Goal: Task Accomplishment & Management: Manage account settings

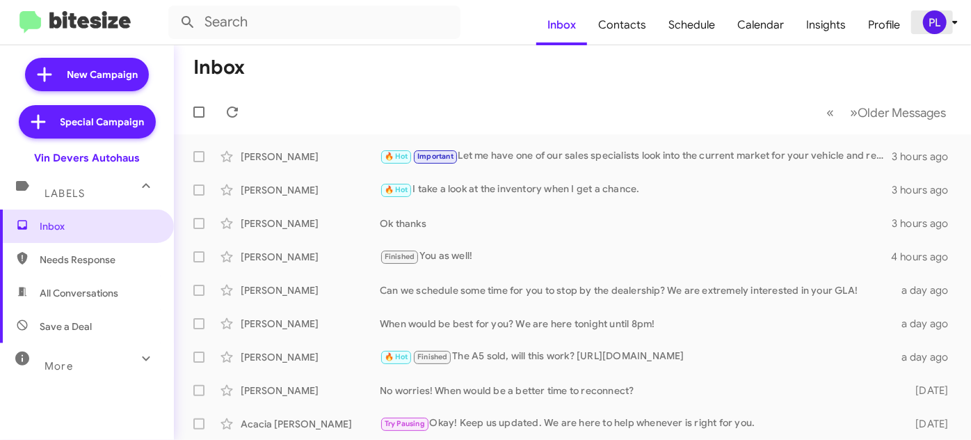
click at [953, 26] on icon at bounding box center [955, 22] width 17 height 17
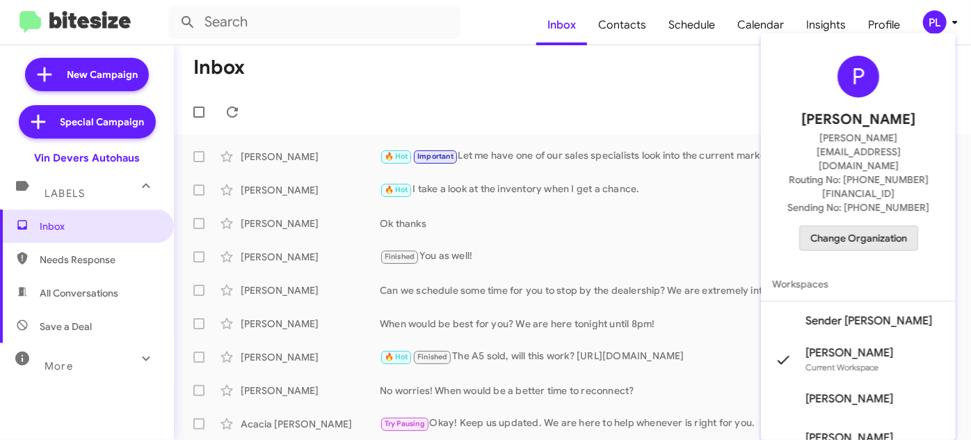
click at [875, 226] on span "Change Organization" at bounding box center [858, 238] width 97 height 24
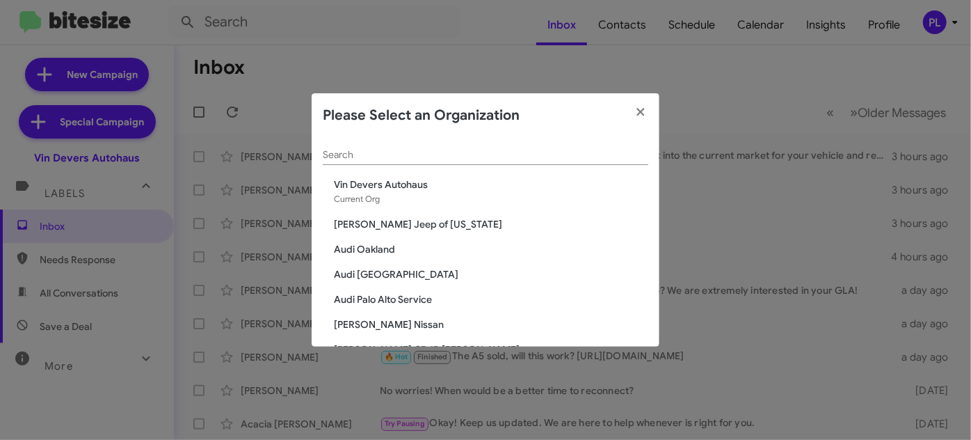
click at [443, 159] on input "Search" at bounding box center [485, 155] width 325 height 11
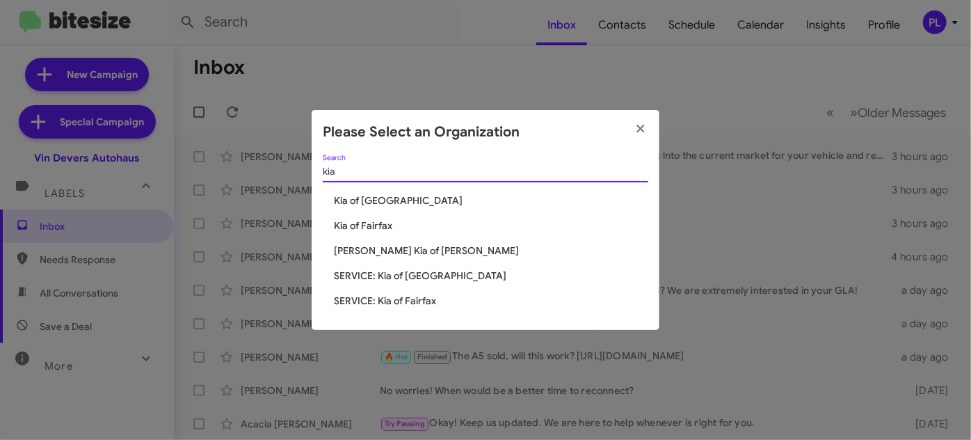
type input "kia"
click at [353, 225] on span "Kia of Fairfax" at bounding box center [491, 225] width 314 height 14
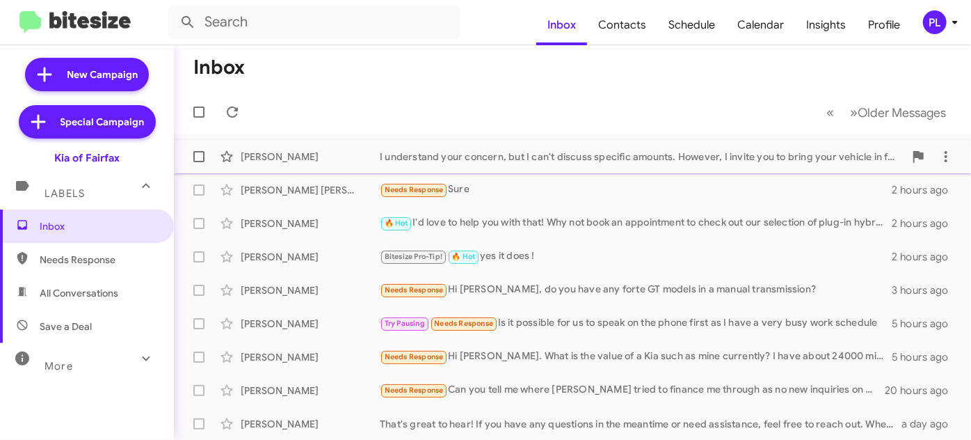
click at [587, 153] on div "I understand your concern, but I can't discuss specific amounts. However, I inv…" at bounding box center [642, 157] width 524 height 14
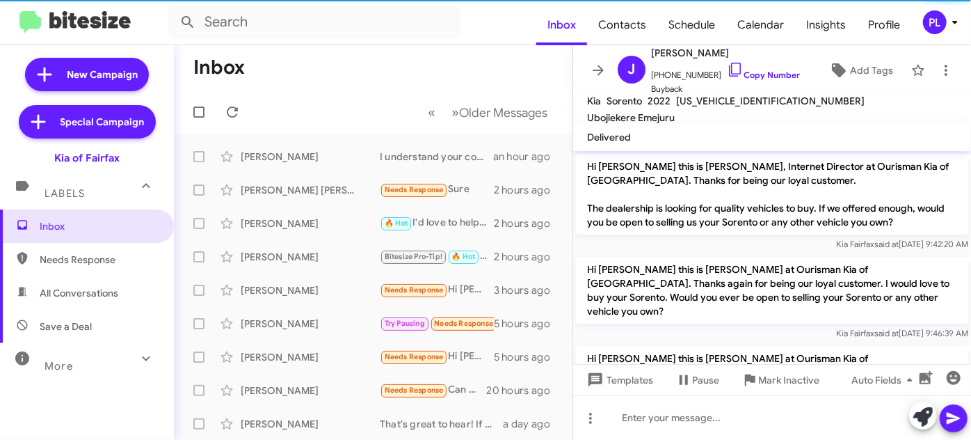
scroll to position [273, 0]
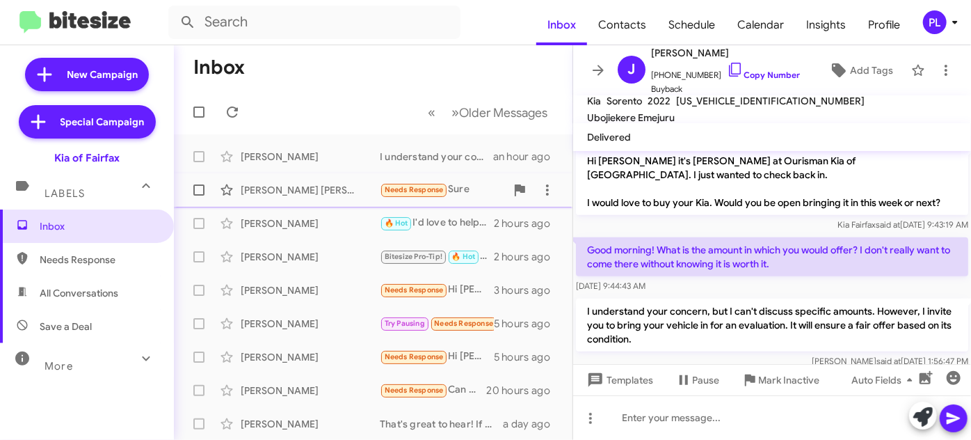
click at [255, 197] on div "[PERSON_NAME] [PERSON_NAME] Needs Response Sure 2 hours ago" at bounding box center [373, 190] width 376 height 28
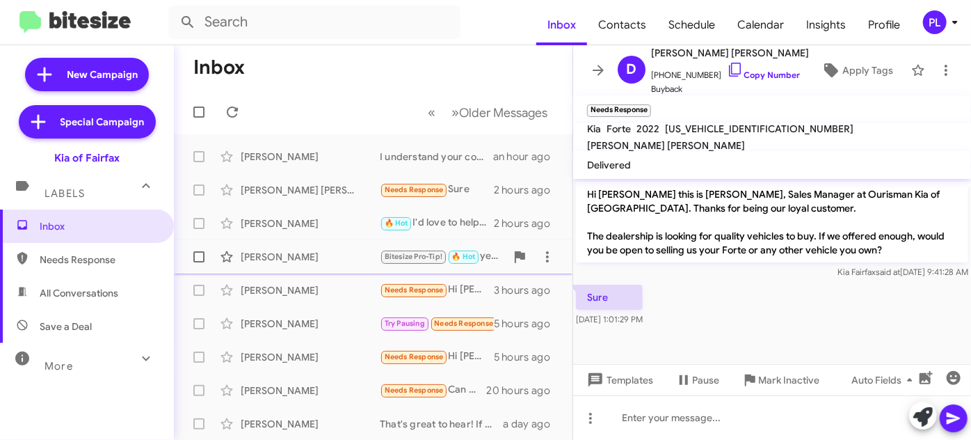
click at [275, 252] on div "[PERSON_NAME]" at bounding box center [310, 257] width 139 height 14
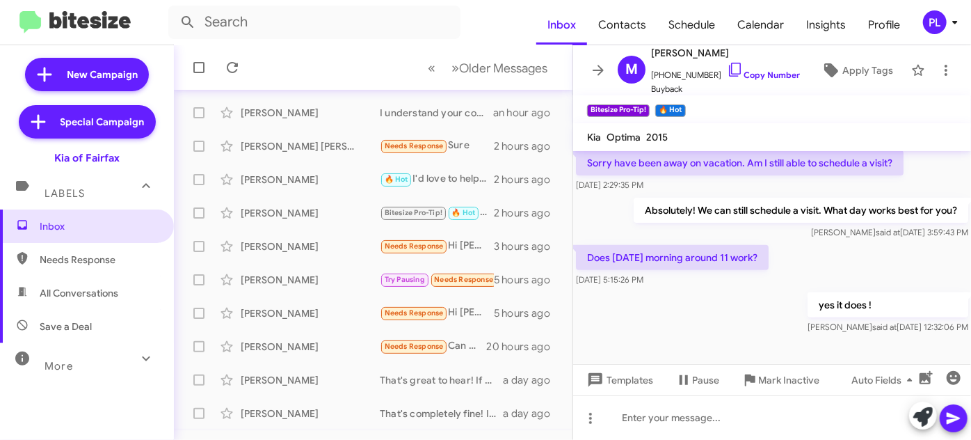
scroll to position [189, 0]
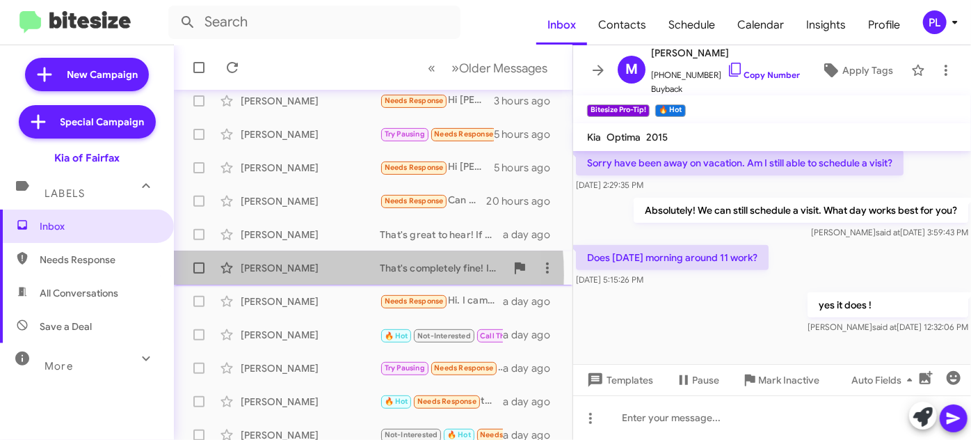
click at [287, 274] on div "[PERSON_NAME] That's completely fine! If you have any questions or if you'd lik…" at bounding box center [373, 268] width 376 height 28
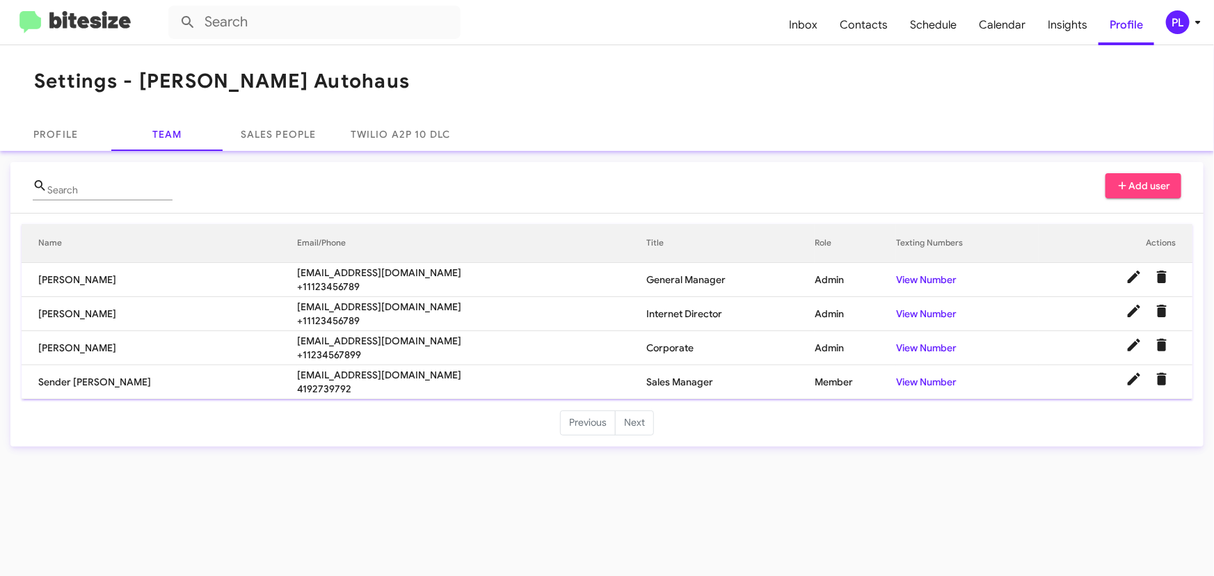
click at [1196, 23] on icon at bounding box center [1197, 22] width 17 height 17
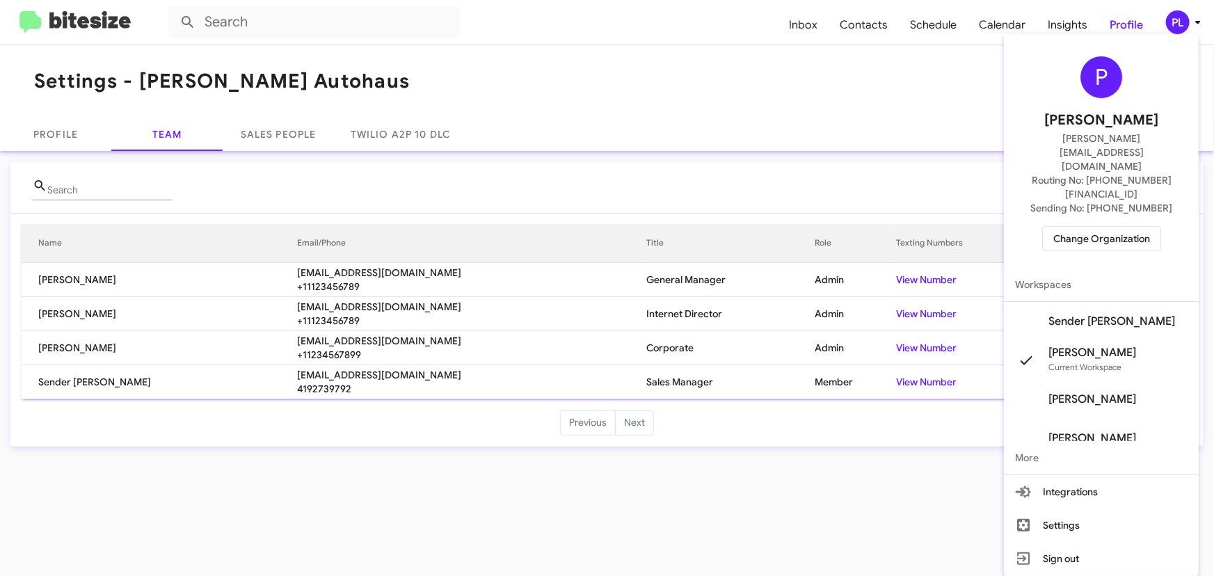
click at [1093, 227] on span "Change Organization" at bounding box center [1101, 239] width 97 height 24
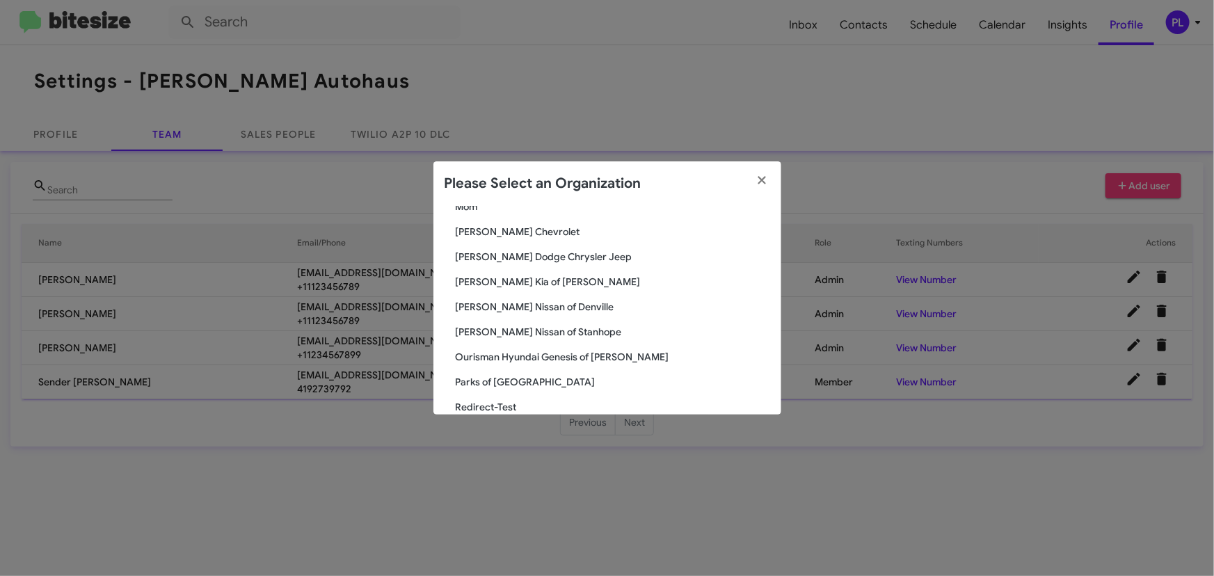
scroll to position [1391, 0]
click at [516, 309] on span "Parks of Gainesville" at bounding box center [613, 303] width 314 height 14
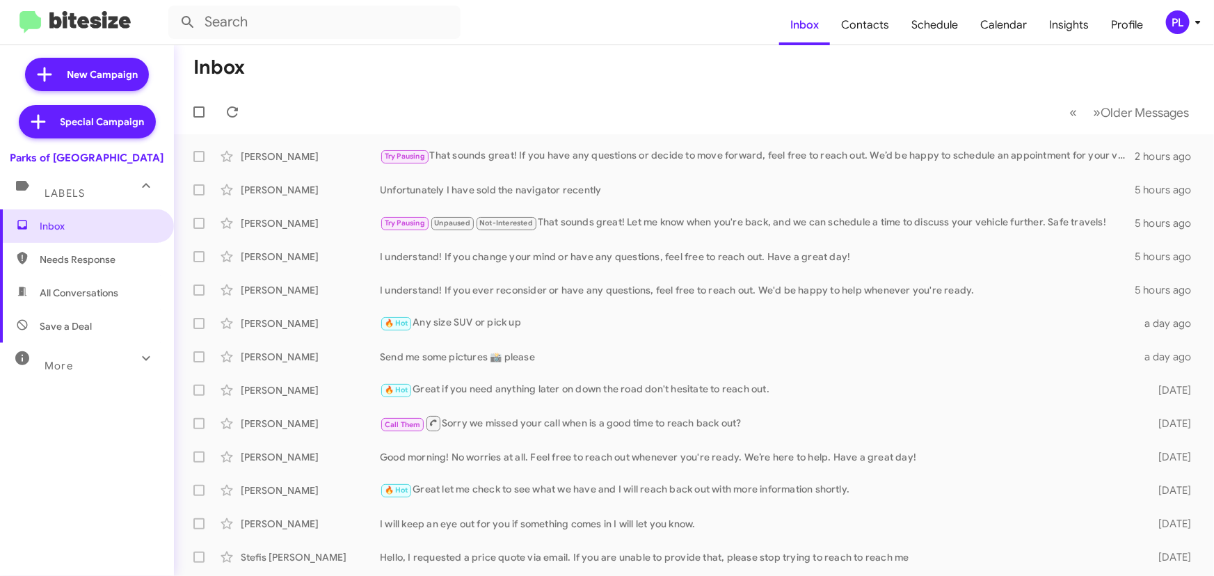
click at [138, 354] on icon at bounding box center [146, 358] width 17 height 17
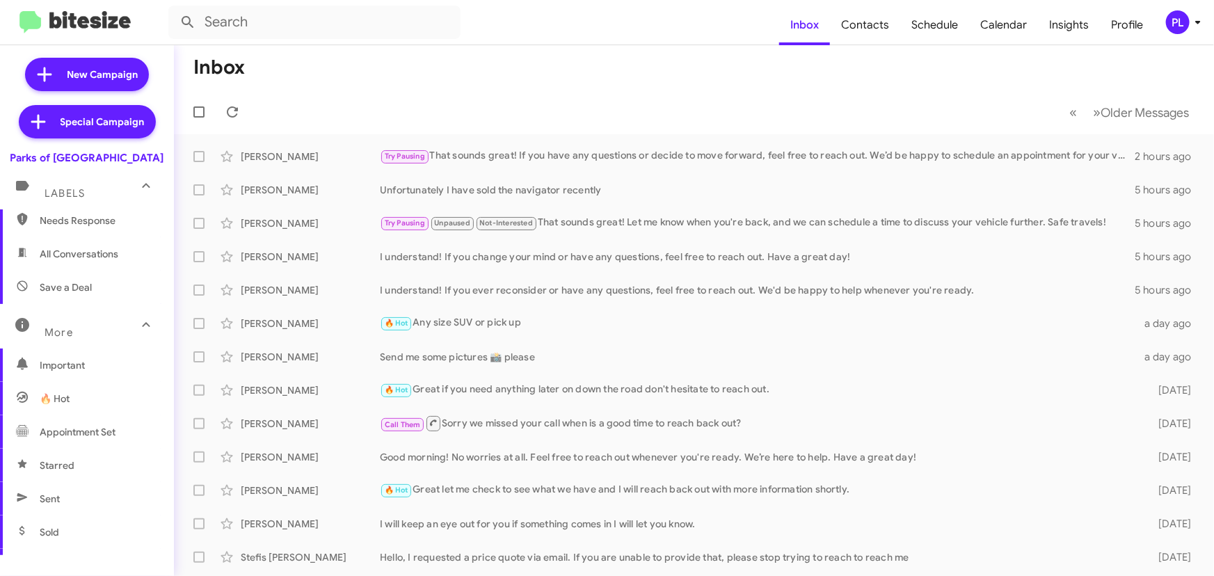
scroll to position [126, 0]
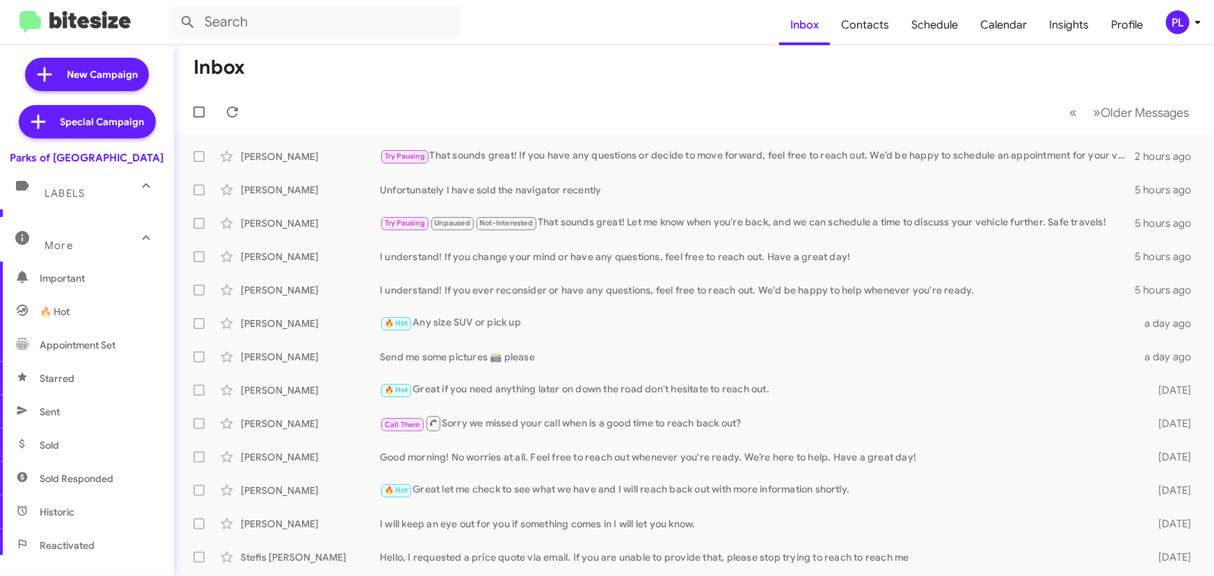
click at [97, 477] on span "Sold Responded" at bounding box center [77, 479] width 74 height 14
type input "in:sold-verified"
